Goal: Task Accomplishment & Management: Use online tool/utility

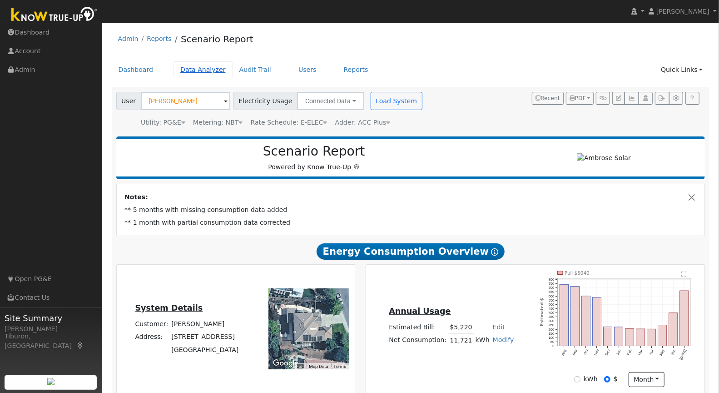
click at [194, 69] on link "Data Analyzer" at bounding box center [203, 69] width 59 height 17
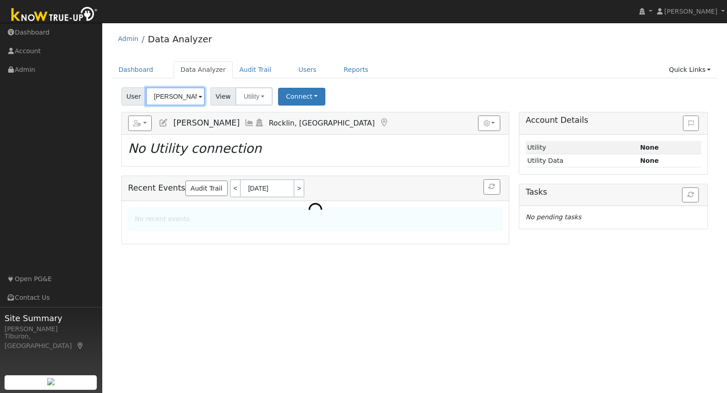
click at [154, 95] on input "[PERSON_NAME]" at bounding box center [175, 96] width 59 height 18
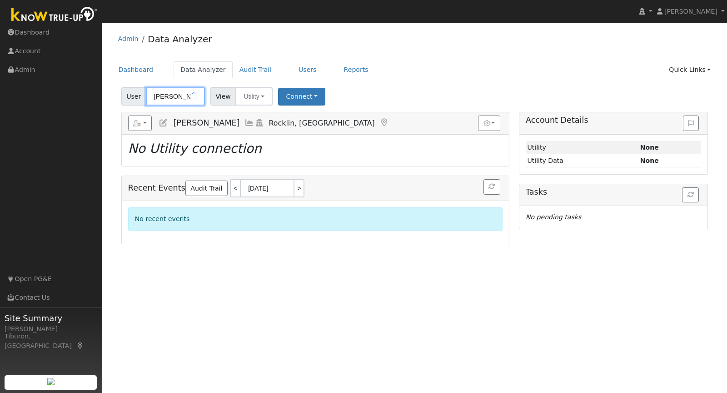
click at [154, 95] on input "[PERSON_NAME]" at bounding box center [175, 96] width 59 height 18
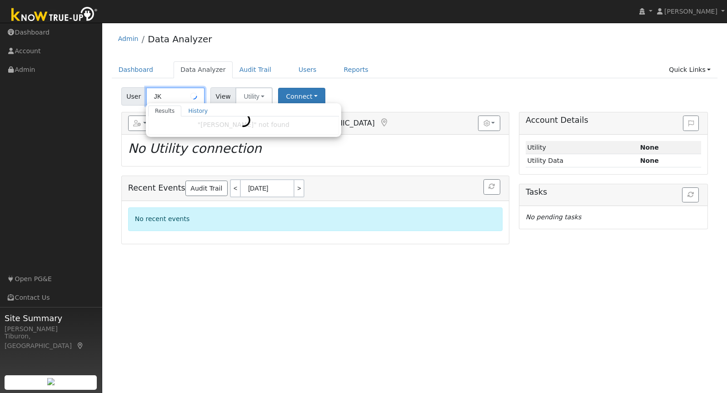
type input "J"
click at [294, 95] on button "Connect" at bounding box center [301, 97] width 47 height 18
type input "[PERSON_NAME]"
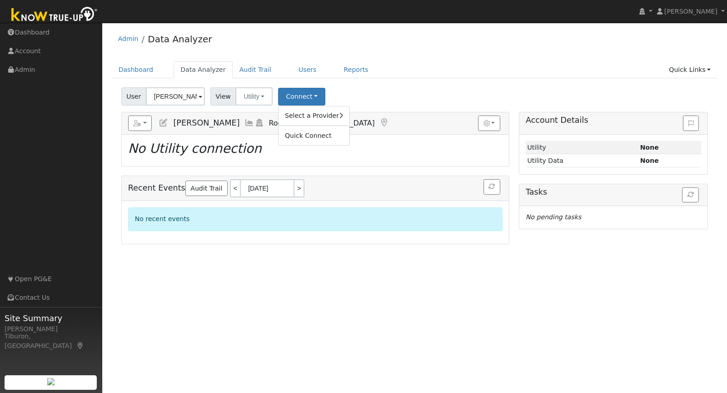
click at [383, 99] on div "User Sergio Fernandez Account Default Account Default Account 6320 Hemlock Way,…" at bounding box center [414, 94] width 590 height 21
click at [696, 71] on link "Quick Links" at bounding box center [689, 69] width 55 height 17
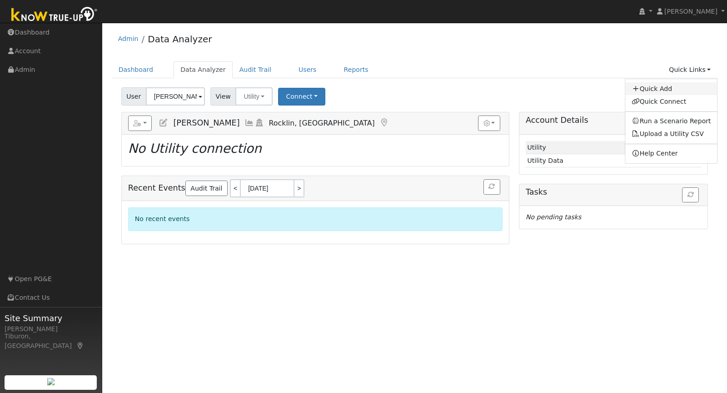
click at [662, 84] on link "Quick Add" at bounding box center [671, 88] width 92 height 13
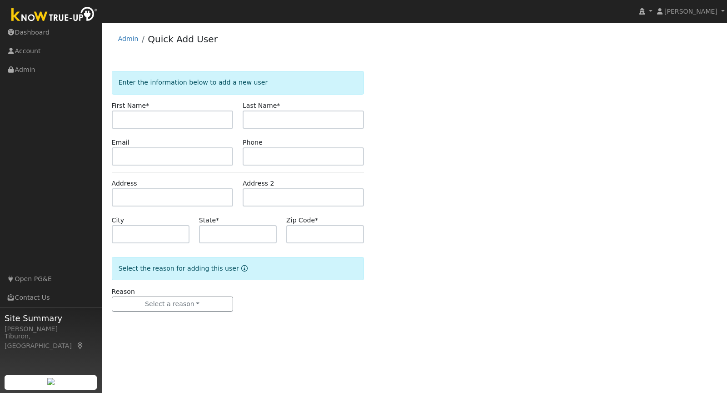
click at [179, 116] on input "text" at bounding box center [172, 119] width 121 height 18
type input "[PERSON_NAME]"
type input "q"
type input "t"
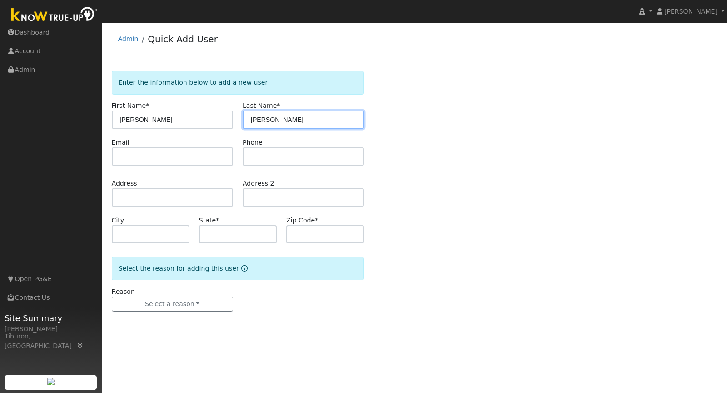
type input "Thomas"
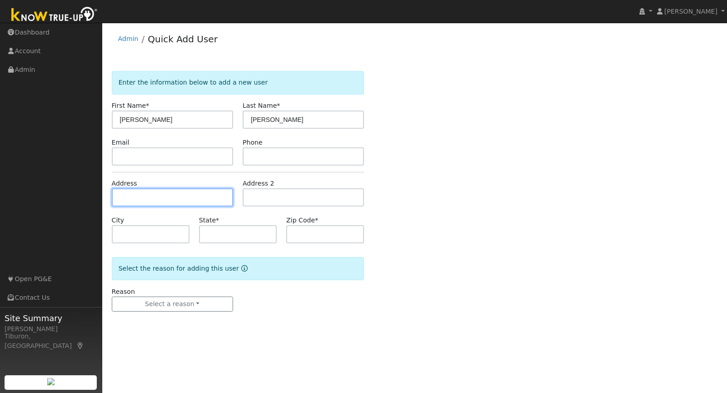
click at [175, 202] on input "text" at bounding box center [172, 197] width 121 height 18
paste input "196 Andrea Dr, Vacaville, CA 95687"
type input "196 Andrea Drive"
type input "Vacaville"
type input "CA"
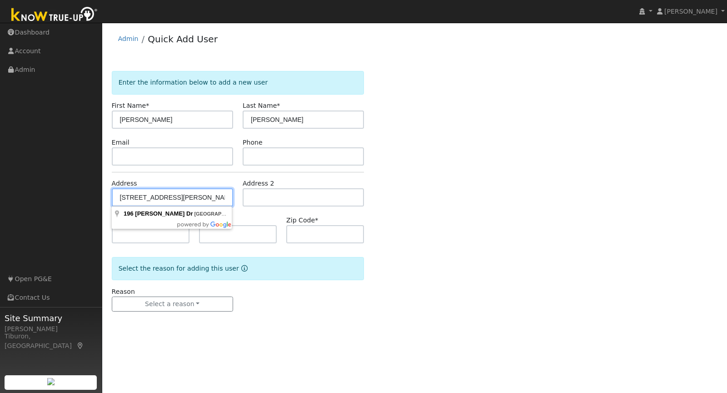
type input "95687"
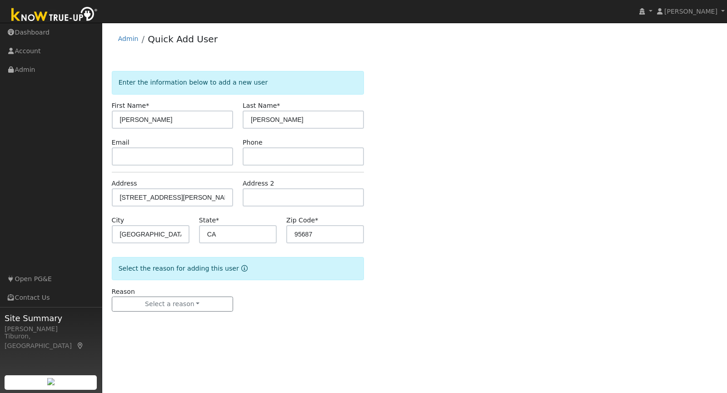
drag, startPoint x: 208, startPoint y: 284, endPoint x: 191, endPoint y: 312, distance: 32.8
click at [203, 289] on form "Enter the information below to add a new user First Name * Kelly Last Name * Th…" at bounding box center [238, 200] width 253 height 259
click at [186, 303] on button "Select a reason" at bounding box center [172, 303] width 121 height 15
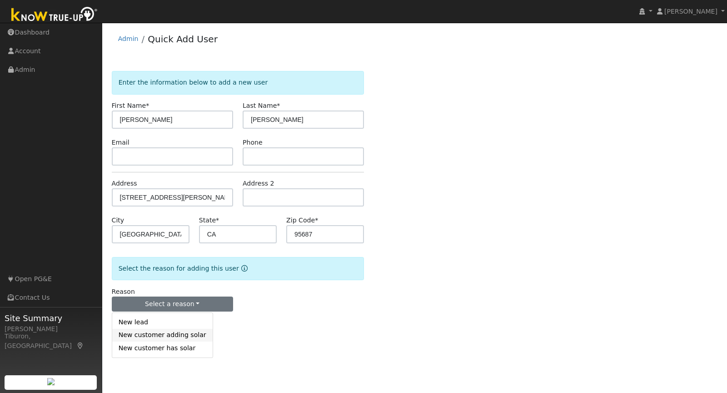
click at [177, 331] on link "New customer adding solar" at bounding box center [162, 334] width 100 height 13
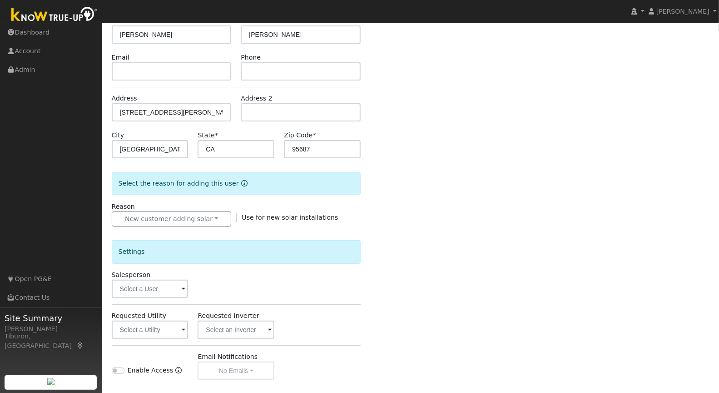
scroll to position [104, 0]
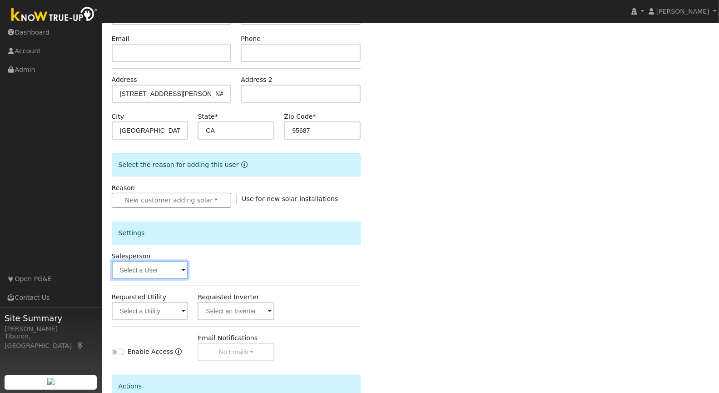
click at [161, 275] on input "text" at bounding box center [150, 270] width 77 height 18
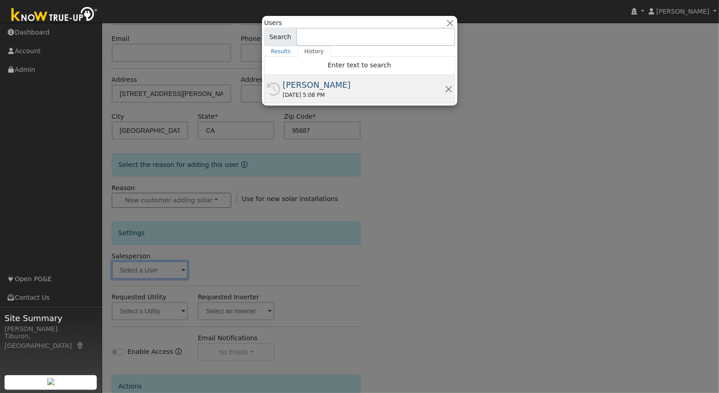
click at [342, 87] on div "[PERSON_NAME]" at bounding box center [364, 85] width 162 height 12
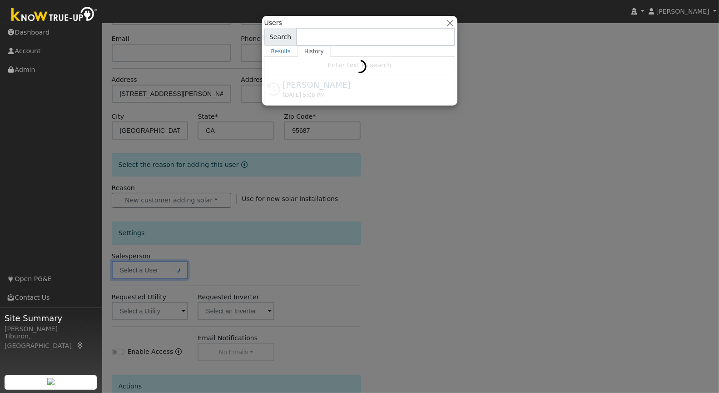
type input "[PERSON_NAME]"
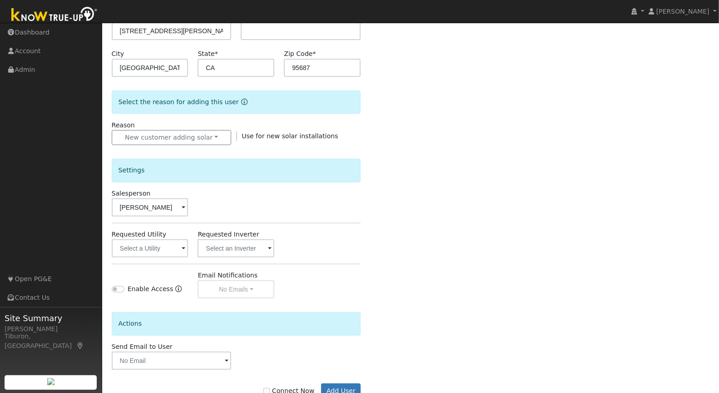
scroll to position [192, 0]
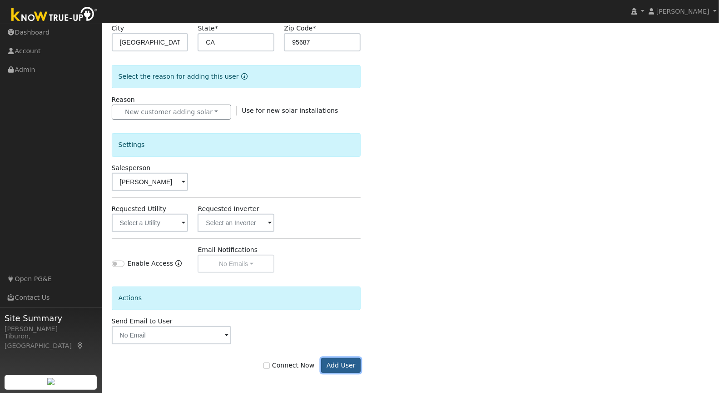
click at [342, 366] on button "Add User" at bounding box center [341, 365] width 40 height 15
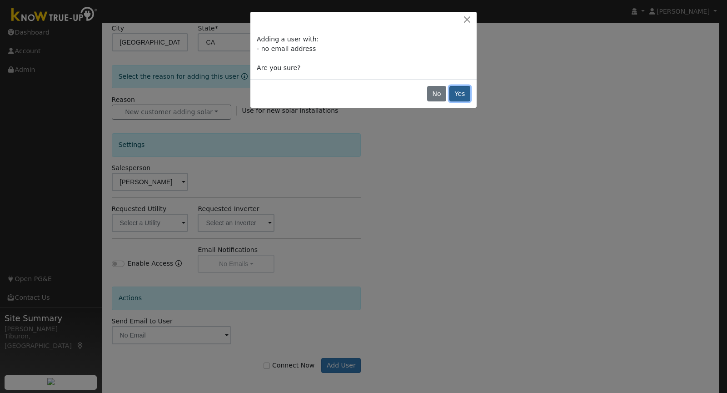
click at [465, 92] on button "Yes" at bounding box center [459, 93] width 21 height 15
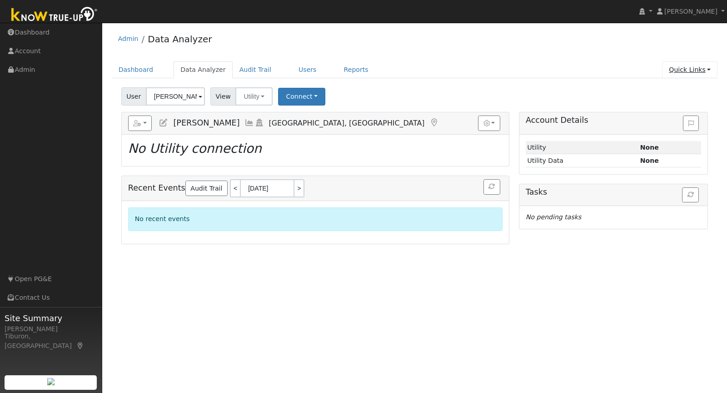
click at [694, 68] on link "Quick Links" at bounding box center [689, 69] width 55 height 17
click at [683, 123] on link "Run a Scenario Report" at bounding box center [671, 121] width 92 height 13
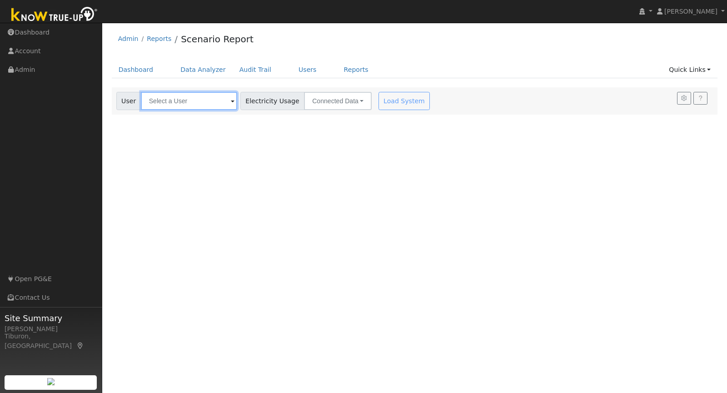
click at [180, 96] on input "text" at bounding box center [189, 101] width 96 height 18
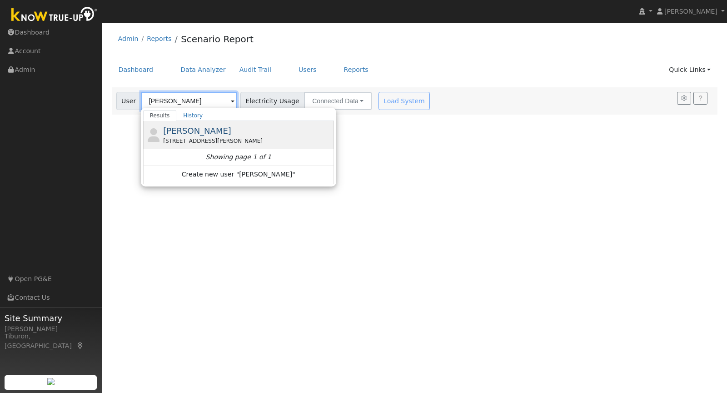
type input "[PERSON_NAME]"
click at [198, 137] on div "[STREET_ADDRESS][PERSON_NAME]" at bounding box center [247, 141] width 169 height 8
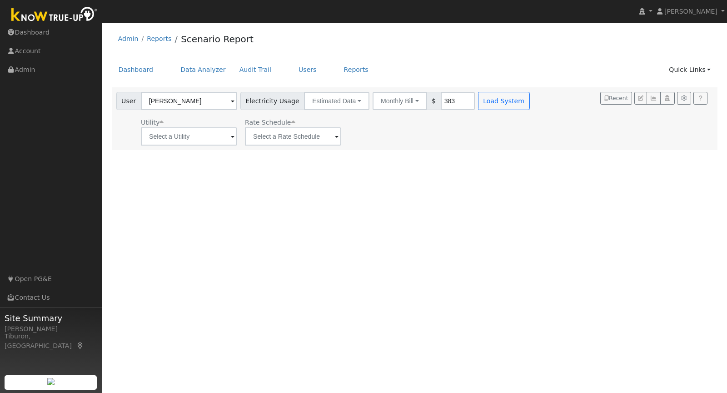
click at [444, 103] on input "383" at bounding box center [458, 101] width 34 height 18
type input "325"
click at [484, 100] on button "Load System" at bounding box center [504, 101] width 52 height 18
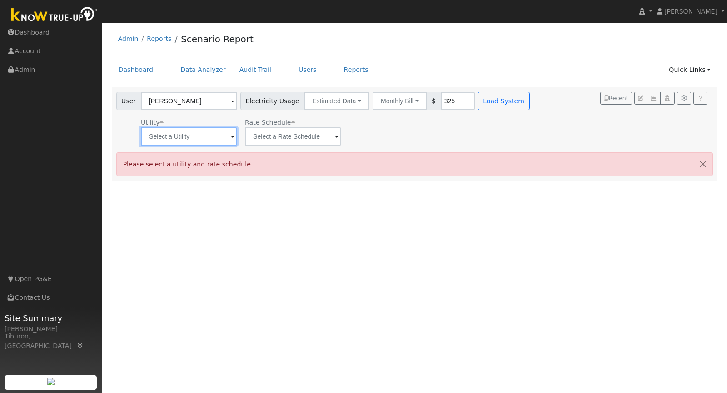
click at [218, 135] on input "text" at bounding box center [189, 136] width 96 height 18
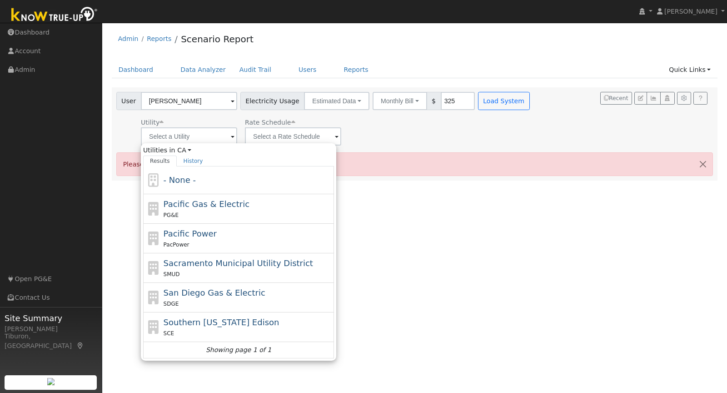
drag, startPoint x: 230, startPoint y: 215, endPoint x: 235, endPoint y: 209, distance: 8.1
click at [230, 215] on div "PG&E" at bounding box center [248, 215] width 169 height 10
type input "Pacific Gas & Electric"
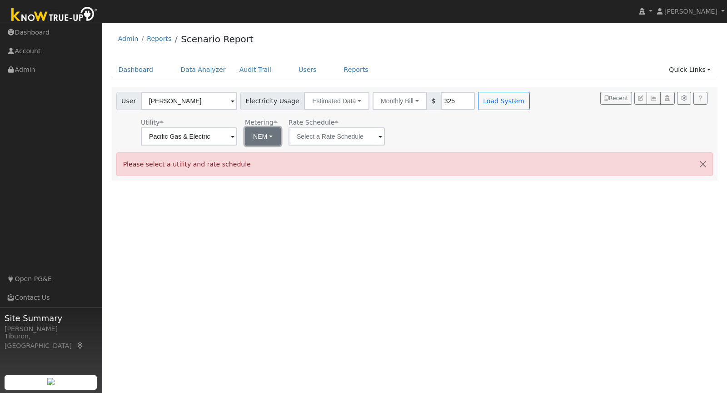
click at [260, 136] on button "NEM" at bounding box center [263, 136] width 36 height 18
click at [270, 173] on link "NBT" at bounding box center [265, 169] width 63 height 13
type input "E-ELEC"
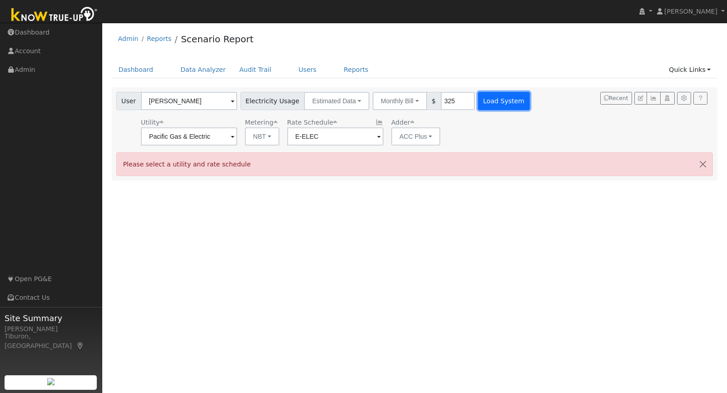
click at [496, 104] on button "Load System" at bounding box center [504, 101] width 52 height 18
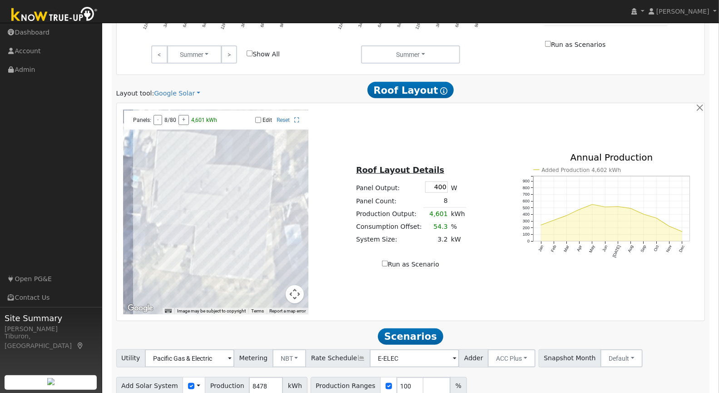
scroll to position [482, 0]
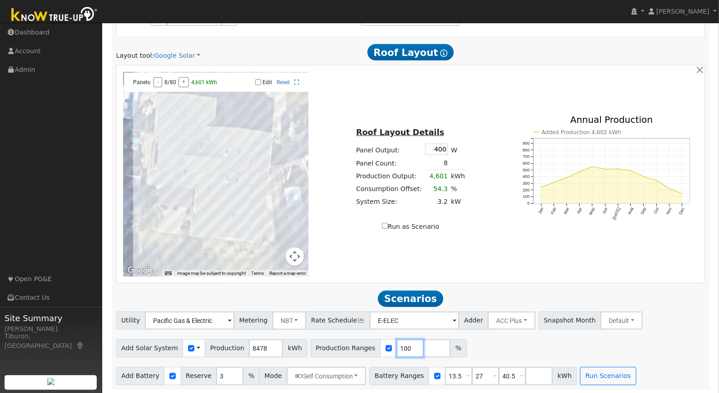
drag, startPoint x: 398, startPoint y: 347, endPoint x: 334, endPoint y: 347, distance: 63.2
click at [334, 347] on div "Production Ranges 100 %" at bounding box center [389, 348] width 156 height 18
type input "130"
click at [430, 341] on input "number" at bounding box center [436, 348] width 27 height 18
type input "140"
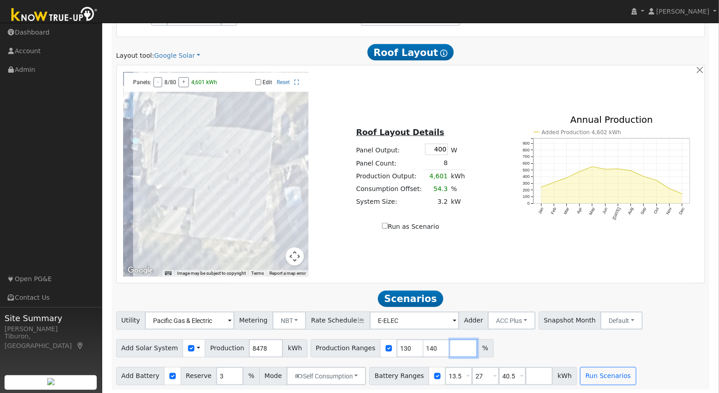
click at [450, 348] on input "number" at bounding box center [463, 348] width 27 height 18
type input "150"
click at [477, 350] on input "number" at bounding box center [490, 348] width 27 height 18
type input "160"
click at [600, 377] on button "Run Scenarios" at bounding box center [608, 376] width 56 height 18
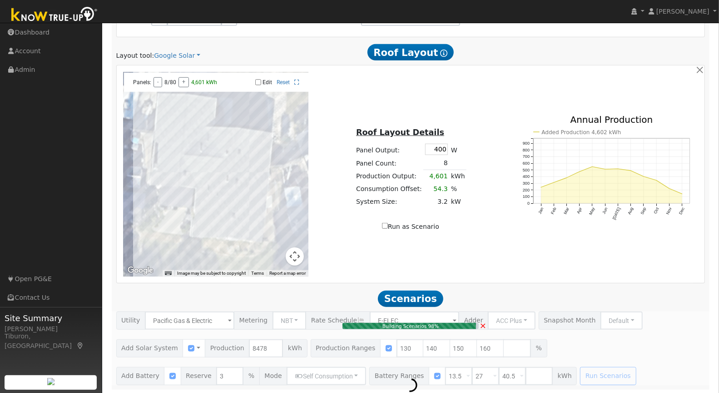
type input "9.0"
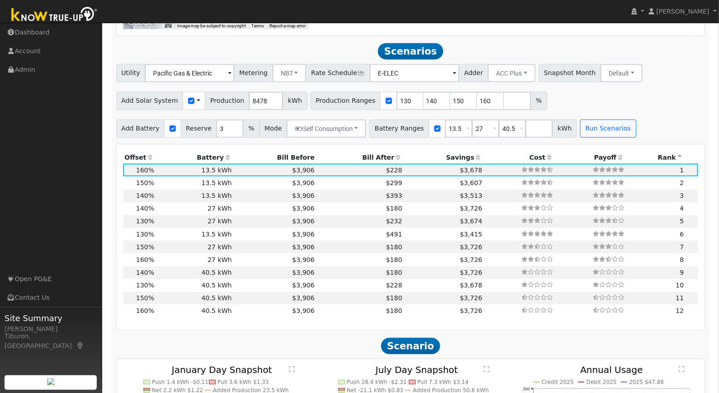
scroll to position [743, 0]
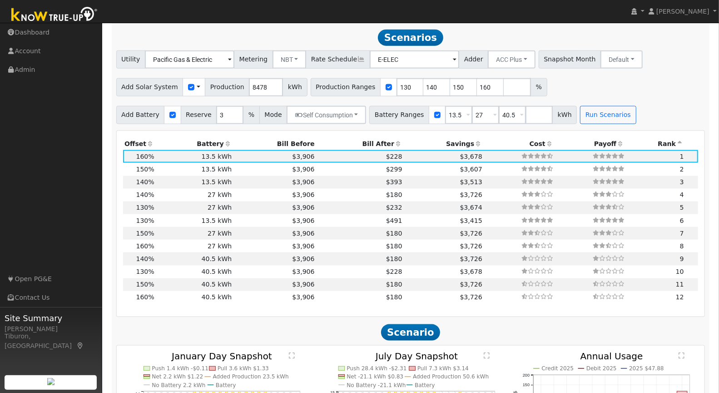
click at [372, 142] on th "Bill After" at bounding box center [360, 143] width 88 height 13
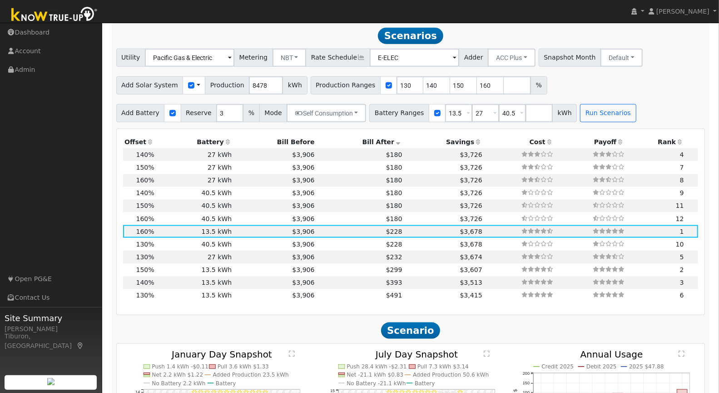
scroll to position [683, 0]
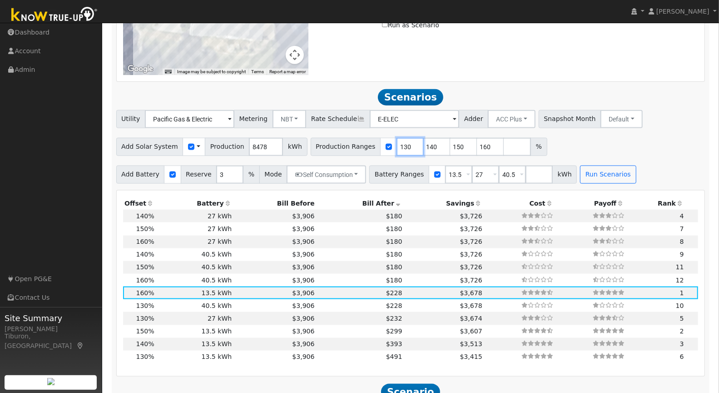
drag, startPoint x: 398, startPoint y: 144, endPoint x: 377, endPoint y: 144, distance: 20.4
click at [377, 144] on div "Production Ranges 130 140 150 160 %" at bounding box center [429, 147] width 237 height 18
type input "140"
type input "150"
type input "160"
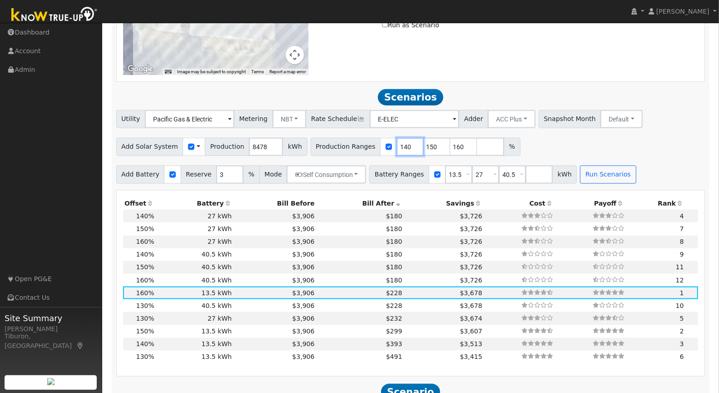
drag, startPoint x: 393, startPoint y: 144, endPoint x: 379, endPoint y: 145, distance: 14.1
click at [379, 145] on div "Production Ranges 140 150 160 %" at bounding box center [416, 147] width 210 height 18
type input "150"
type input "160"
drag, startPoint x: 397, startPoint y: 144, endPoint x: 376, endPoint y: 147, distance: 21.1
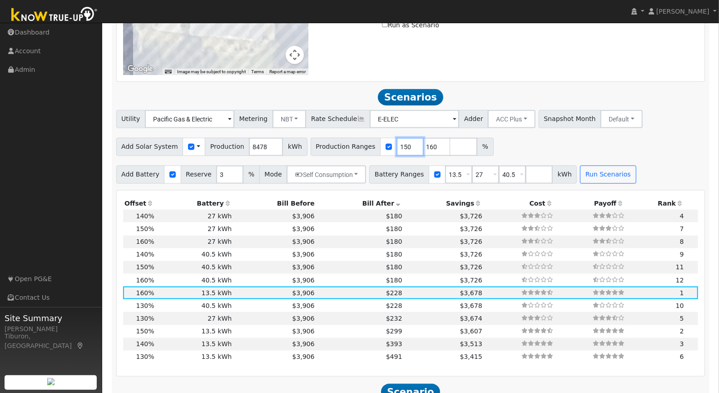
click at [376, 147] on div "Production Ranges 150 160 %" at bounding box center [402, 147] width 183 height 18
type input "160"
drag, startPoint x: 396, startPoint y: 145, endPoint x: 378, endPoint y: 147, distance: 18.3
click at [378, 147] on div "Production Ranges 160 %" at bounding box center [389, 147] width 156 height 18
type input "126"
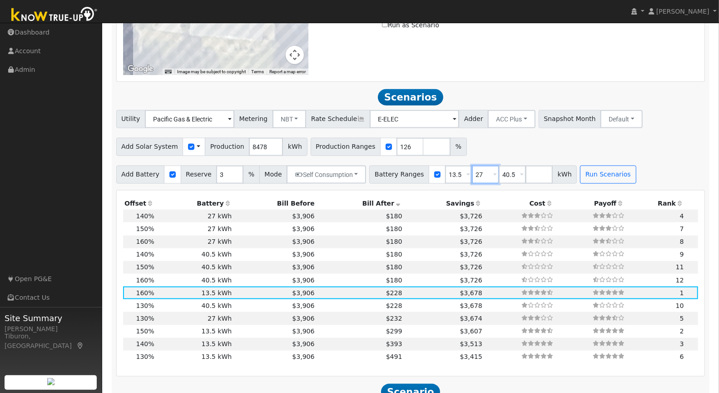
drag, startPoint x: 479, startPoint y: 173, endPoint x: 458, endPoint y: 173, distance: 21.4
click at [458, 173] on div "Battery Ranges 13.5 Overrides Reserve % Mode None None Self Consumption Peak Sa…" at bounding box center [473, 174] width 208 height 18
type input "40.5"
drag, startPoint x: 476, startPoint y: 173, endPoint x: 461, endPoint y: 174, distance: 14.6
click at [472, 174] on input "40.5" at bounding box center [485, 174] width 27 height 18
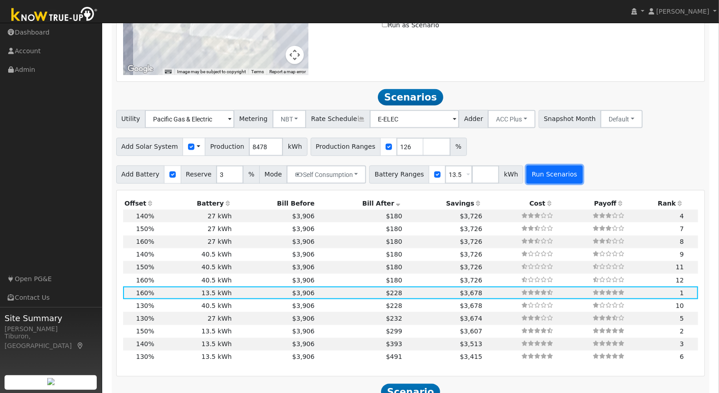
click at [552, 173] on button "Run Scenarios" at bounding box center [555, 174] width 56 height 18
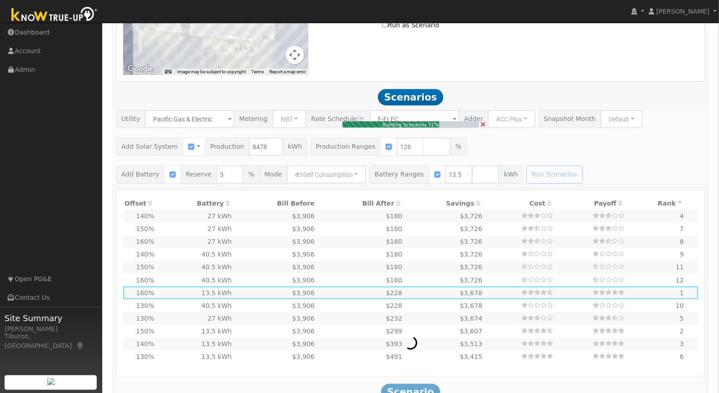
type input "7.1"
type input "$24,925"
type input "$12,338"
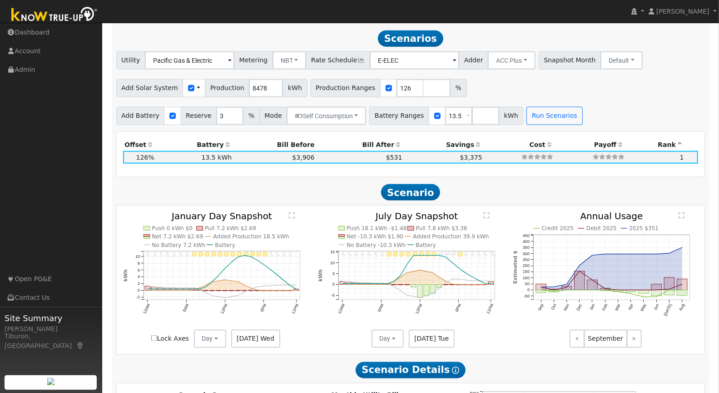
scroll to position [743, 0]
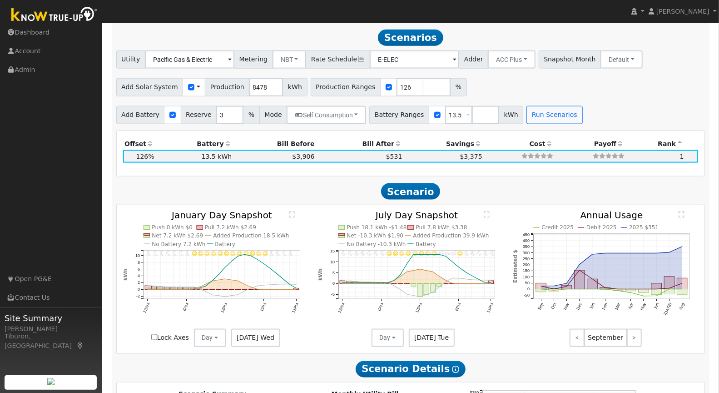
click at [293, 214] on text "" at bounding box center [292, 214] width 6 height 7
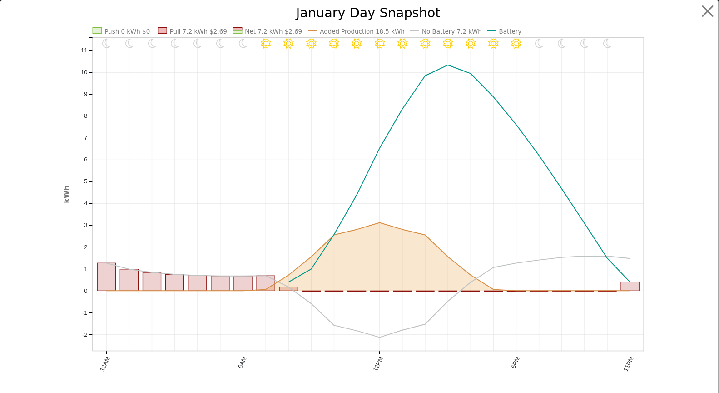
scroll to position [746, 0]
click at [710, 10] on button "button" at bounding box center [715, 11] width 17 height 17
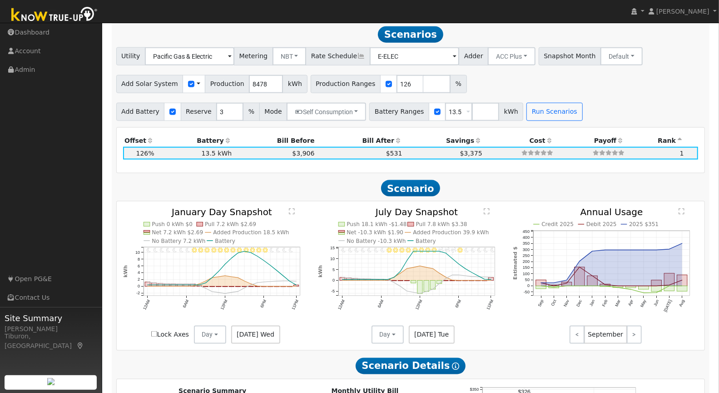
click at [497, 205] on div "11PM - undefined 10PM - Clear 9PM - Clear 8PM - Clear 7PM - Clear 6PM - Clear 5…" at bounding box center [411, 275] width 588 height 149
click at [483, 211] on icon "11PM - Clear 10PM - Clear 9PM - Clear 8PM - Clear 7PM - Clear 6PM - Clear 5PM -…" at bounding box center [410, 274] width 185 height 132
click at [486, 209] on text "" at bounding box center [487, 211] width 6 height 7
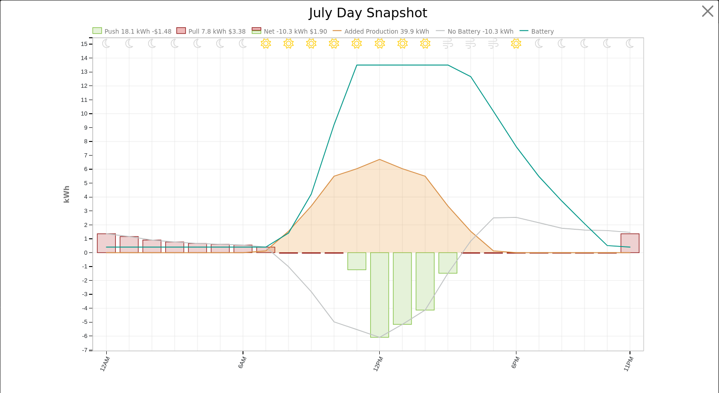
scroll to position [749, 0]
drag, startPoint x: 703, startPoint y: 9, endPoint x: 700, endPoint y: 15, distance: 7.7
click at [707, 9] on button "button" at bounding box center [715, 11] width 17 height 17
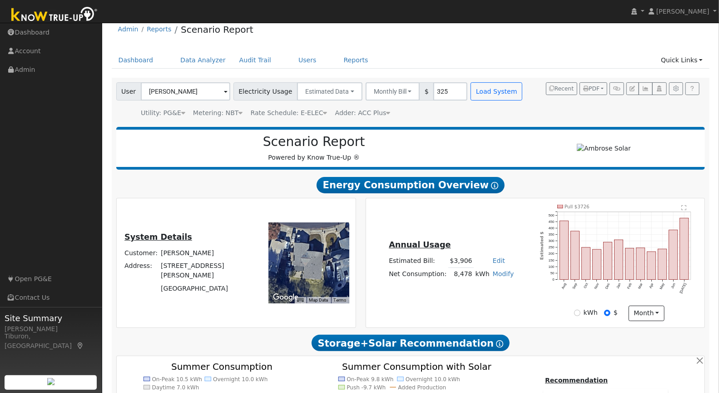
scroll to position [0, 0]
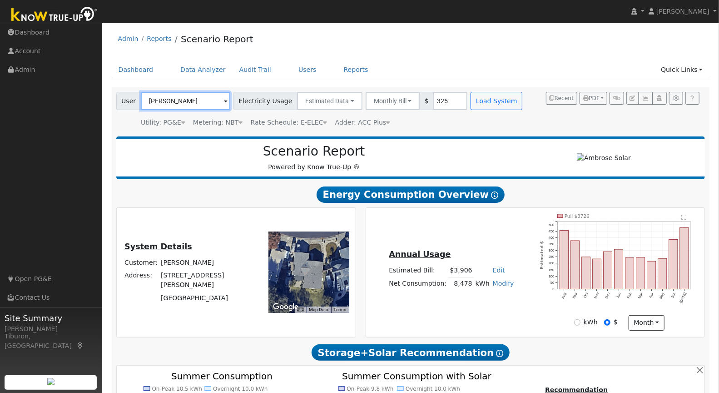
click at [169, 102] on input "[PERSON_NAME]" at bounding box center [186, 101] width 90 height 18
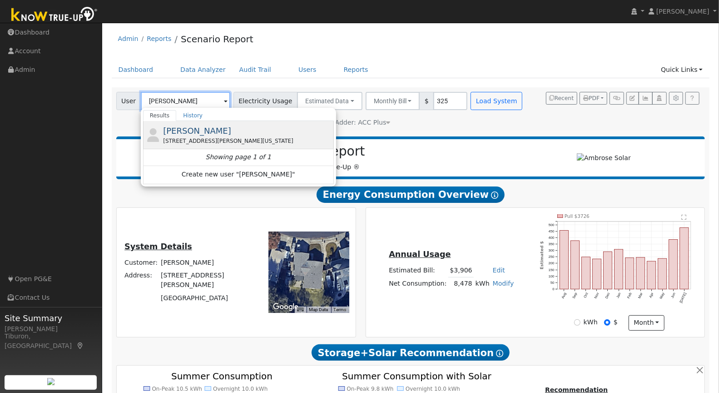
type input "[PERSON_NAME]"
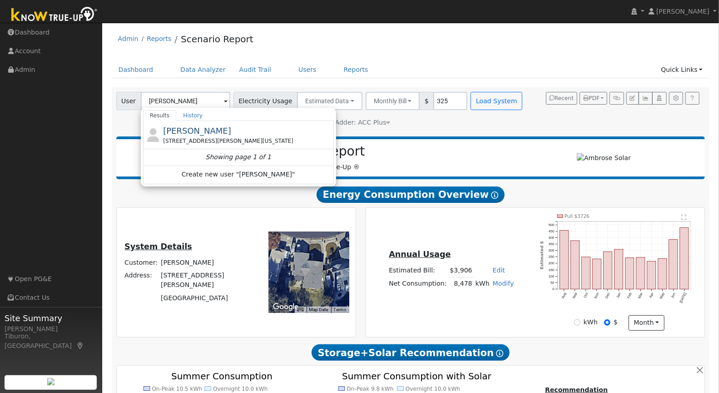
click at [203, 131] on span "[PERSON_NAME]" at bounding box center [197, 131] width 68 height 10
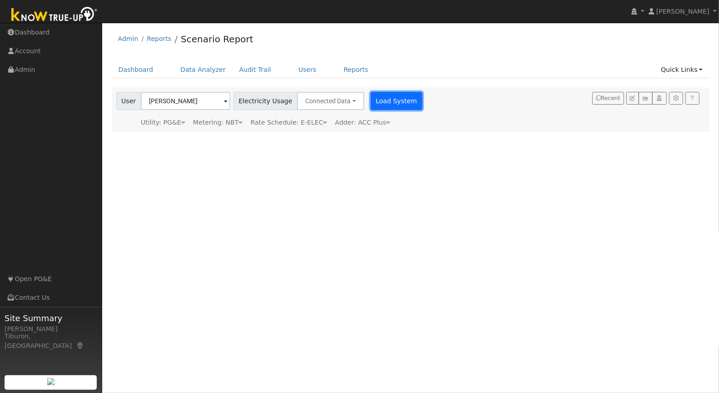
click at [385, 98] on button "Load System" at bounding box center [397, 101] width 52 height 18
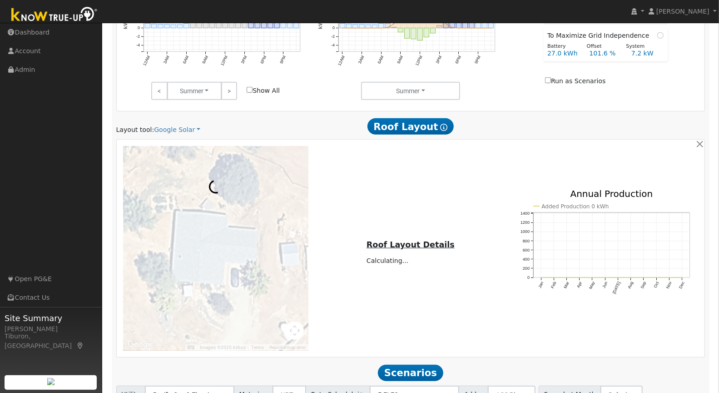
scroll to position [482, 0]
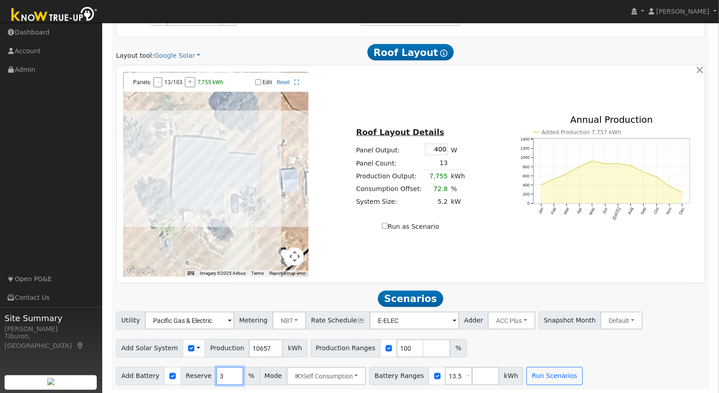
drag, startPoint x: 214, startPoint y: 375, endPoint x: 207, endPoint y: 374, distance: 6.8
click at [207, 374] on div "Add Battery Reserve 3 % Mode Self Consumption Self Consumption Peak Savings ACC…" at bounding box center [241, 376] width 250 height 18
type input "10"
click at [612, 265] on div "← Move left → Move right ↑ Move up ↓ Move down + Zoom in - Zoom out Home Jump l…" at bounding box center [410, 174] width 585 height 204
click at [530, 382] on button "Run Scenarios" at bounding box center [555, 376] width 56 height 18
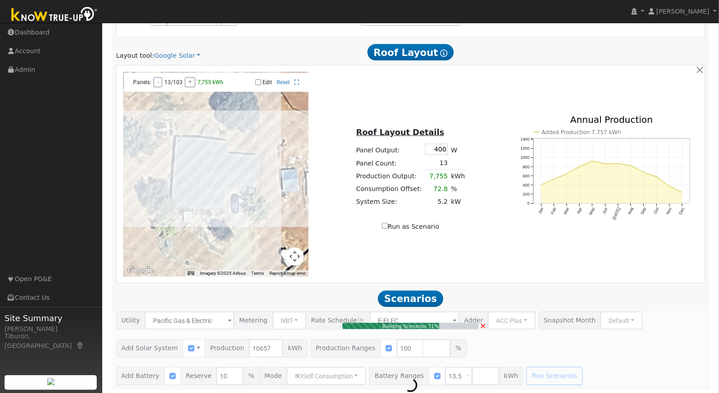
type input "$24,866"
type input "$12,320"
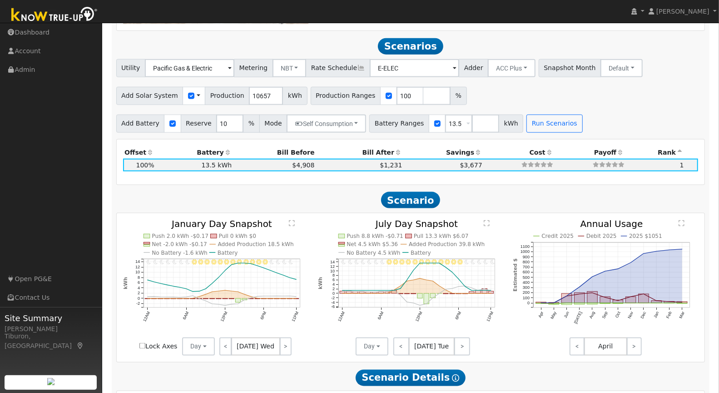
scroll to position [743, 0]
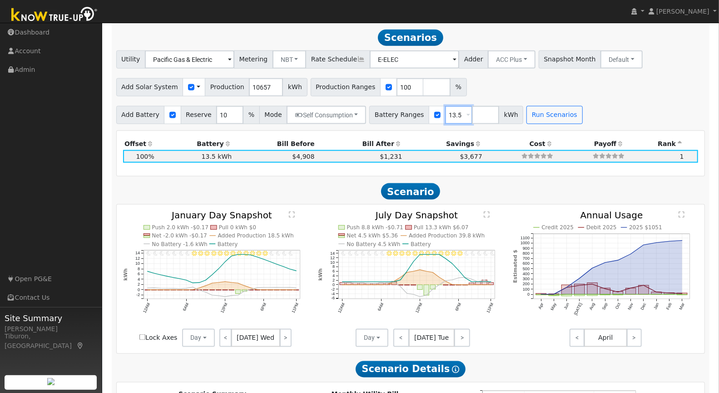
click at [452, 113] on input "13.5" at bounding box center [458, 115] width 27 height 18
type input "16"
click at [537, 113] on button "Run Scenarios" at bounding box center [555, 115] width 56 height 18
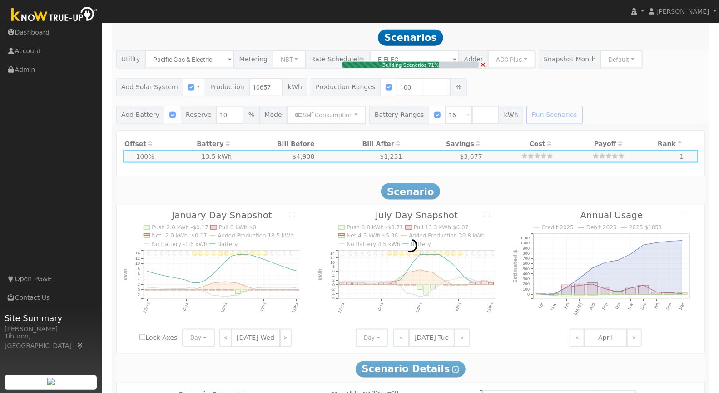
type input "$19,200"
type input "$13,220"
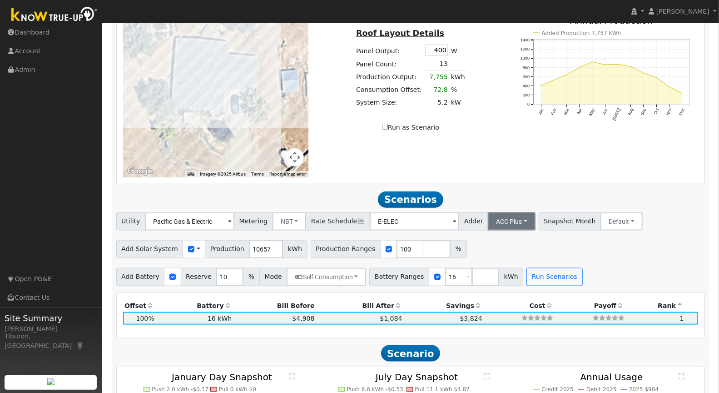
scroll to position [622, 0]
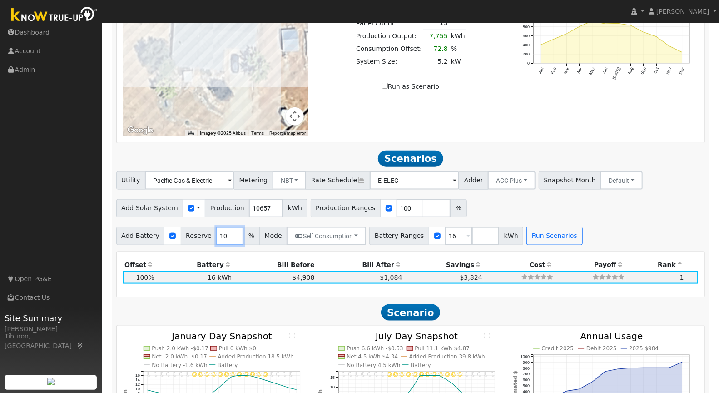
drag, startPoint x: 224, startPoint y: 229, endPoint x: 213, endPoint y: 230, distance: 10.5
click at [216, 230] on input "10" at bounding box center [229, 236] width 27 height 18
drag, startPoint x: 224, startPoint y: 234, endPoint x: 212, endPoint y: 234, distance: 12.7
click at [216, 234] on input "10" at bounding box center [229, 236] width 27 height 18
click at [546, 236] on button "Run Scenarios" at bounding box center [555, 236] width 56 height 18
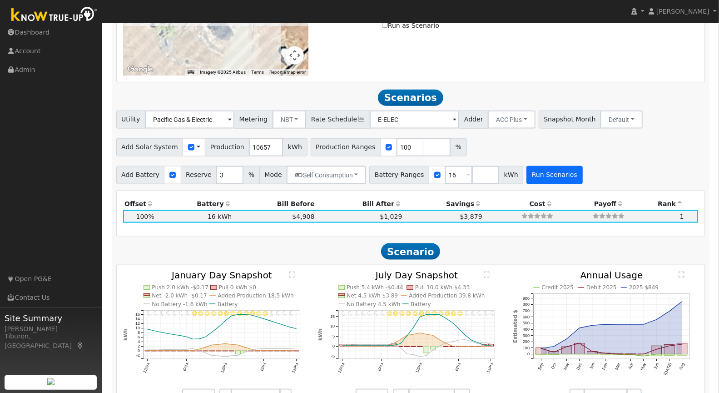
scroll to position [743, 0]
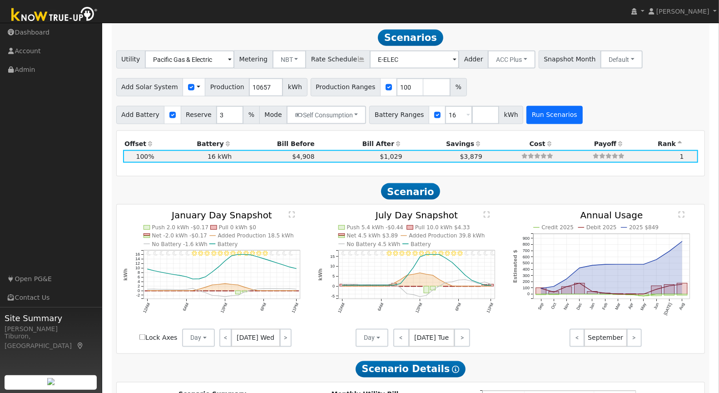
click at [546, 236] on icon "Credit 2025 Debit 2025 2025 $849 Sep Oct Nov Dec Jan Feb Mar Apr May Jun [DATE]…" at bounding box center [605, 273] width 185 height 124
drag, startPoint x: 223, startPoint y: 117, endPoint x: 207, endPoint y: 112, distance: 17.1
click at [207, 112] on div "Add Battery Reserve 3 % Mode Self Consumption Self Consumption Peak Savings ACC…" at bounding box center [241, 115] width 250 height 18
type input "10"
click at [537, 108] on button "Run Scenarios" at bounding box center [555, 115] width 56 height 18
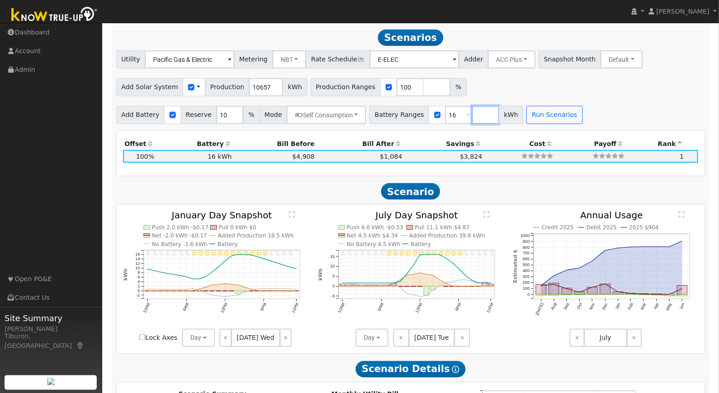
click at [473, 109] on input "number" at bounding box center [485, 115] width 27 height 18
type input "0"
type input "16"
click at [565, 117] on button "Run Scenarios" at bounding box center [581, 115] width 56 height 18
